Goal: Information Seeking & Learning: Learn about a topic

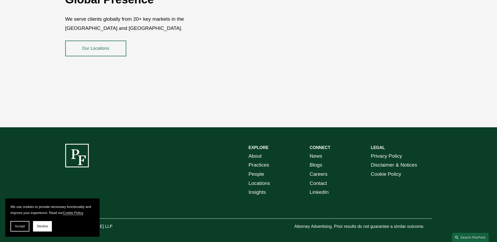
scroll to position [958, 0]
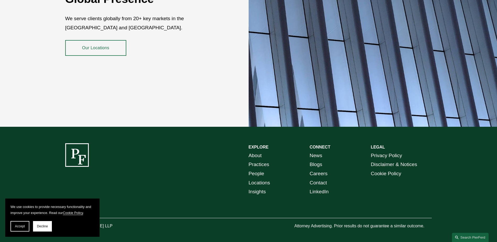
click at [257, 160] on link "Practices" at bounding box center [259, 164] width 21 height 9
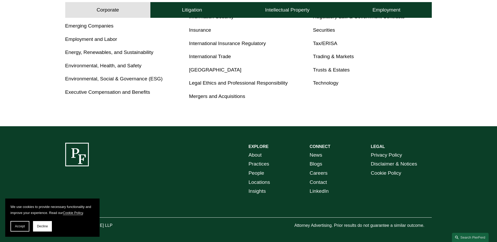
scroll to position [355, 0]
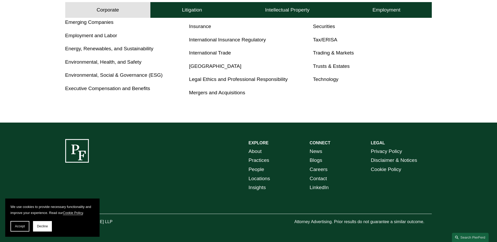
click at [259, 177] on link "Locations" at bounding box center [259, 178] width 21 height 9
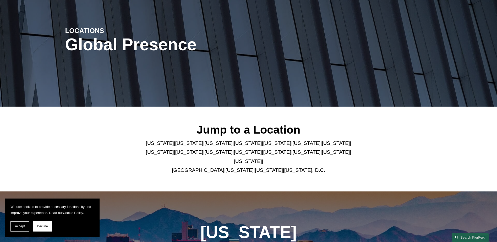
scroll to position [52, 0]
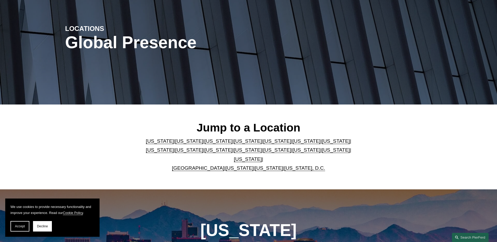
click at [205, 152] on link "[US_STATE]" at bounding box center [219, 149] width 28 height 5
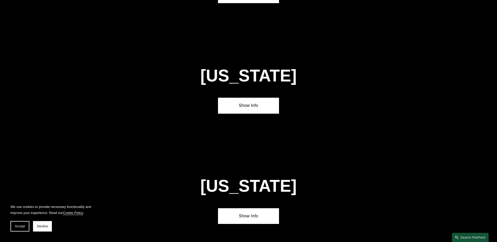
scroll to position [1230, 0]
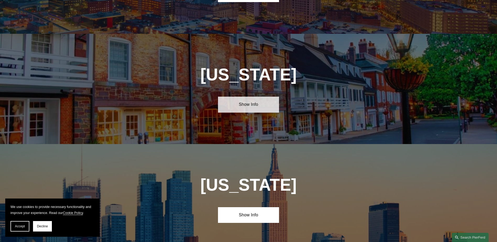
click at [249, 97] on link "Show Info" at bounding box center [248, 105] width 61 height 16
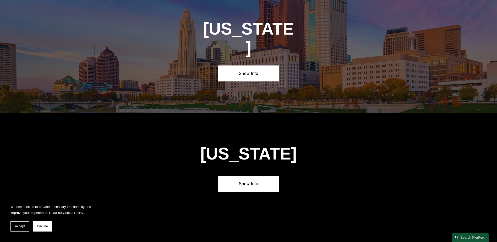
scroll to position [1702, 0]
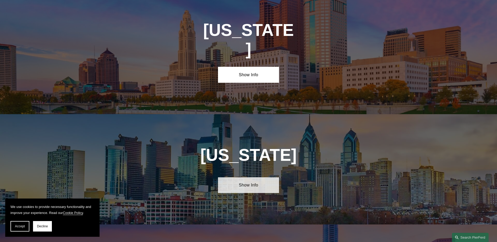
click at [248, 177] on link "Show Info" at bounding box center [248, 185] width 61 height 16
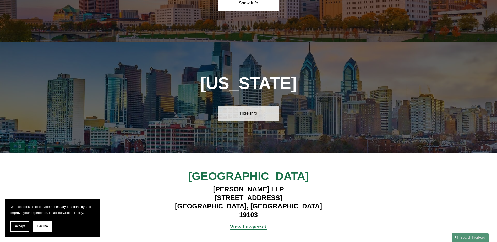
scroll to position [1780, 0]
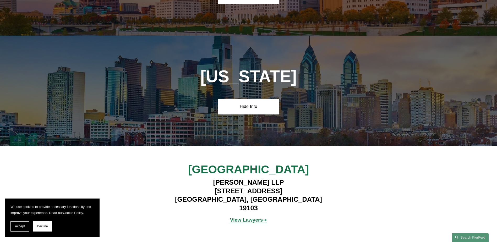
click at [246, 217] on strong "View Lawyers" at bounding box center [246, 219] width 33 height 5
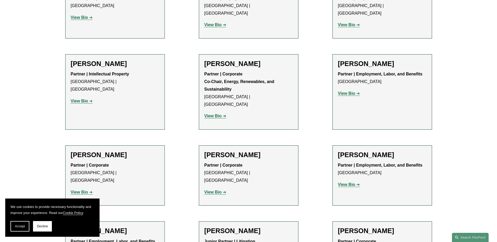
scroll to position [737, 0]
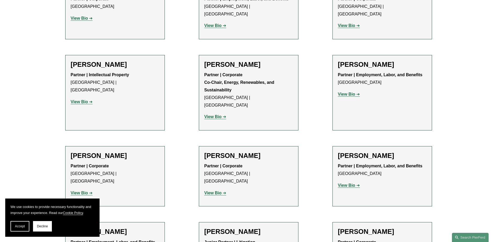
click at [347, 183] on strong "View Bio" at bounding box center [346, 185] width 17 height 4
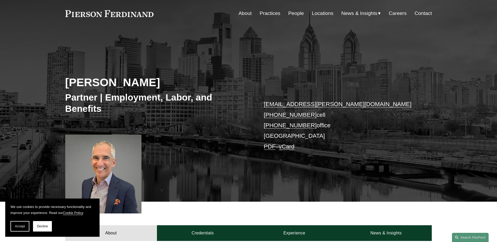
scroll to position [14, 0]
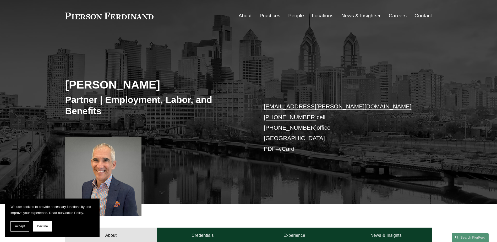
click at [245, 17] on link "About" at bounding box center [245, 16] width 13 height 10
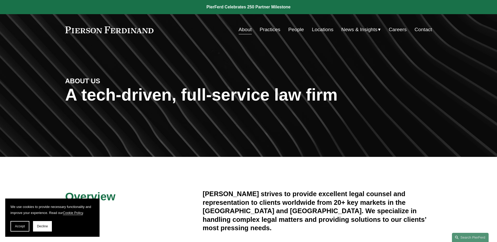
click at [271, 30] on link "Practices" at bounding box center [270, 30] width 21 height 10
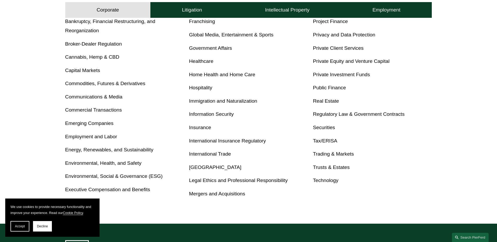
scroll to position [262, 0]
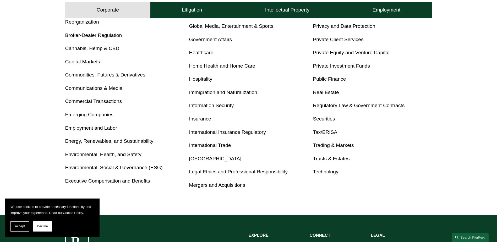
click at [199, 53] on link "Healthcare" at bounding box center [201, 52] width 24 height 5
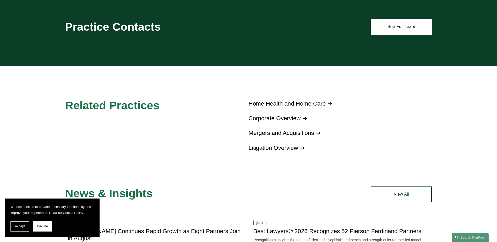
scroll to position [367, 0]
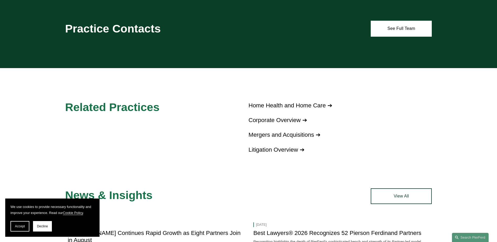
click at [280, 117] on link "Corporate Overview ➔" at bounding box center [278, 120] width 58 height 7
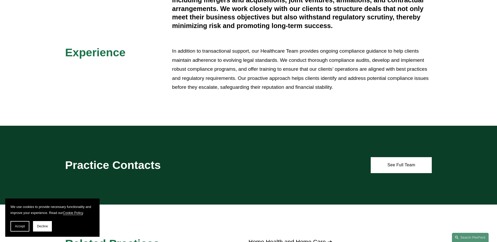
scroll to position [218, 0]
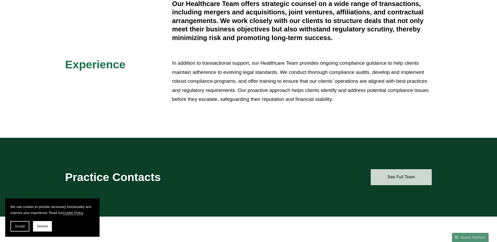
click at [398, 171] on link "See Full Team" at bounding box center [401, 177] width 61 height 16
